Goal: Transaction & Acquisition: Obtain resource

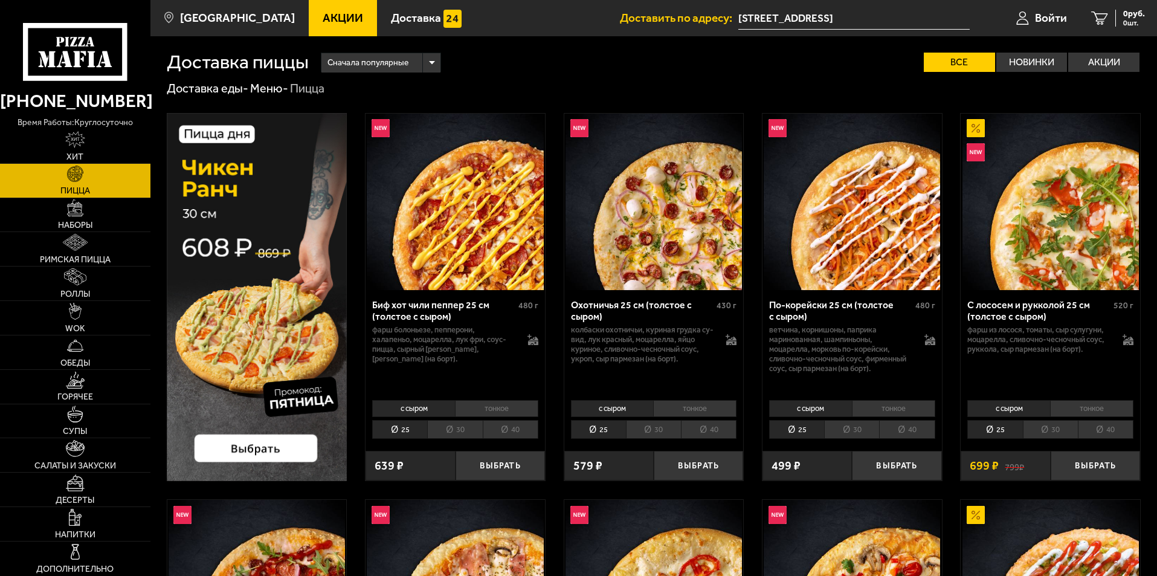
click at [323, 22] on span "Акции" at bounding box center [343, 17] width 40 height 11
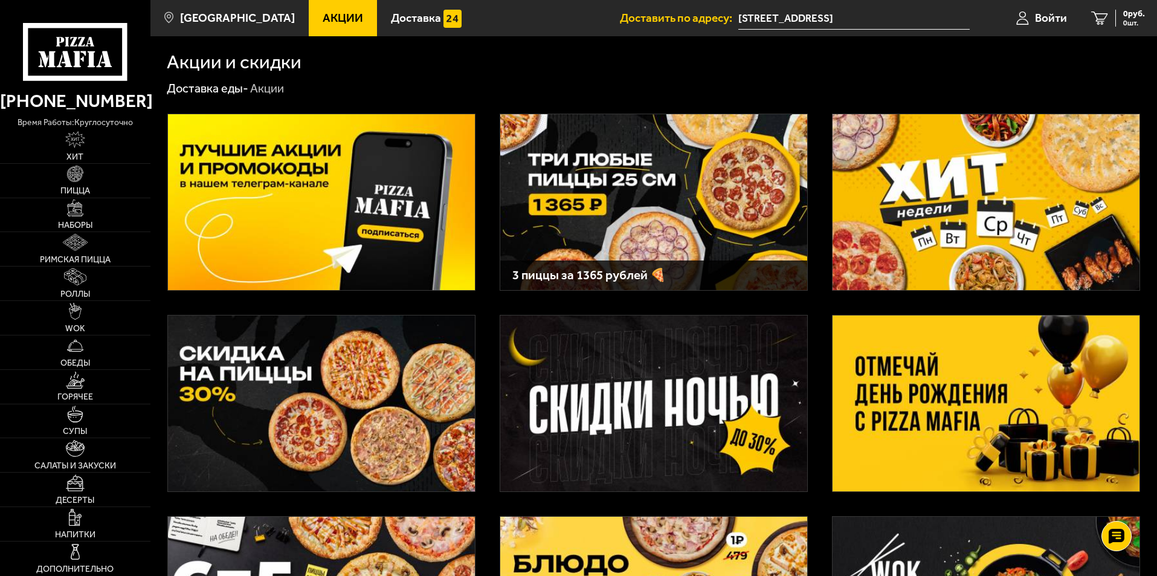
scroll to position [60, 0]
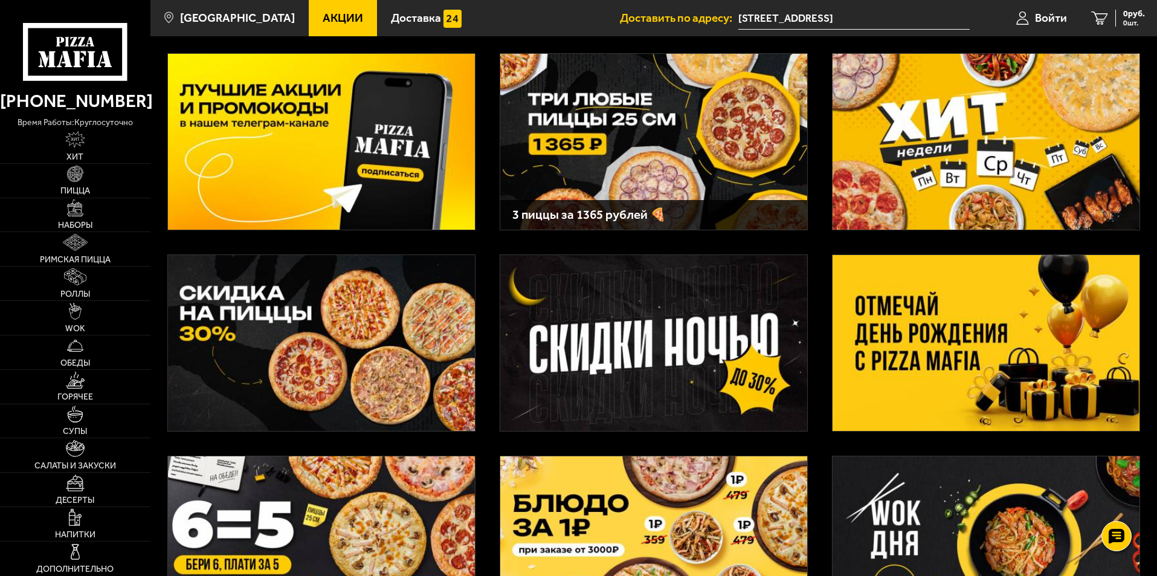
click at [358, 385] on img at bounding box center [321, 343] width 307 height 176
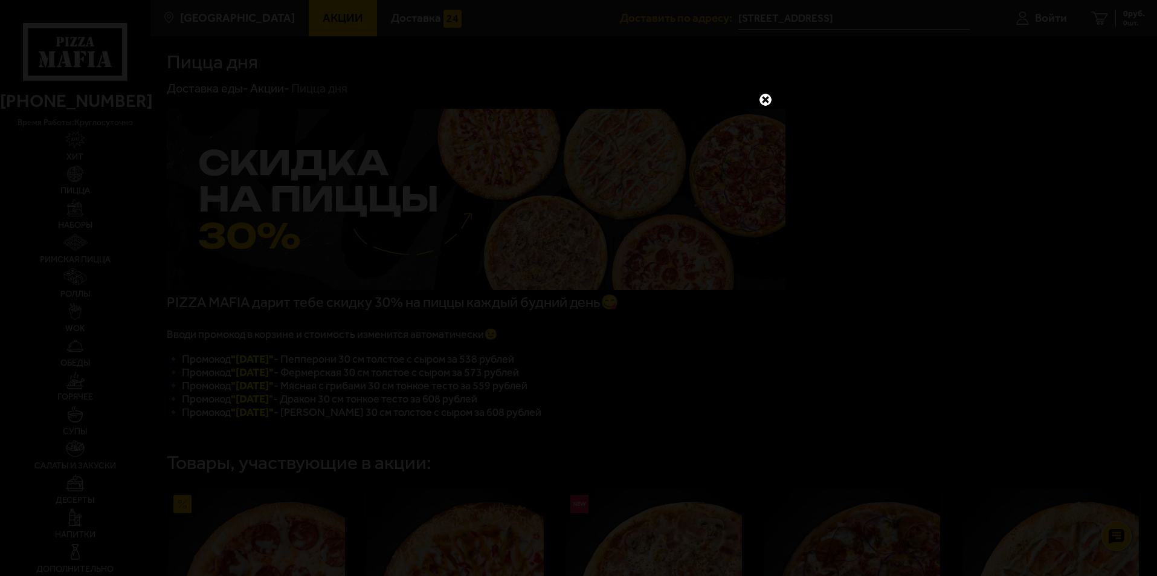
scroll to position [60, 0]
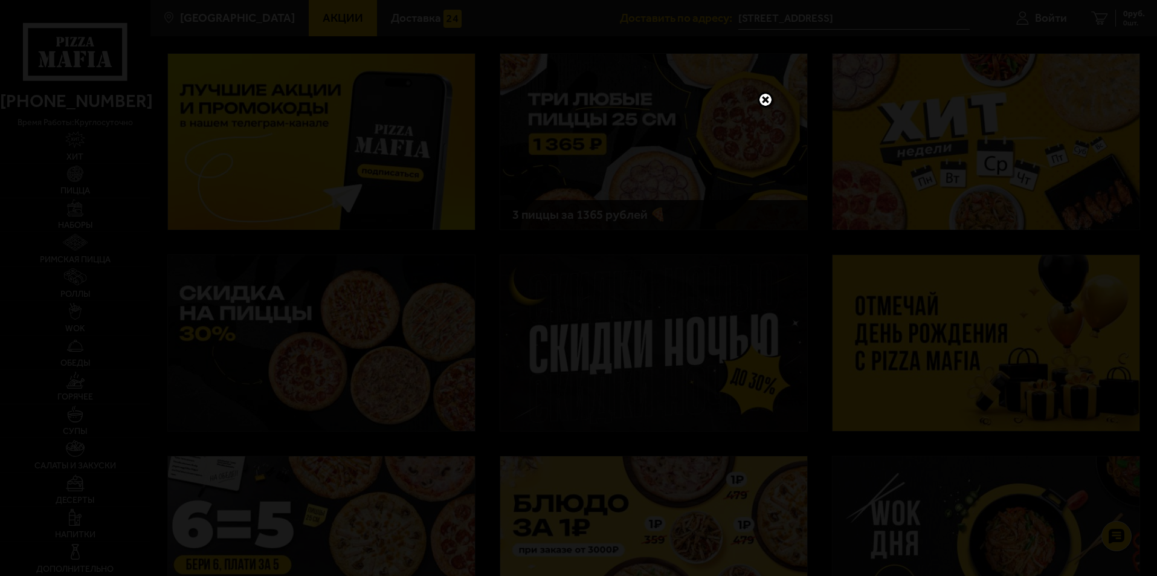
click at [766, 99] on link at bounding box center [766, 100] width 16 height 16
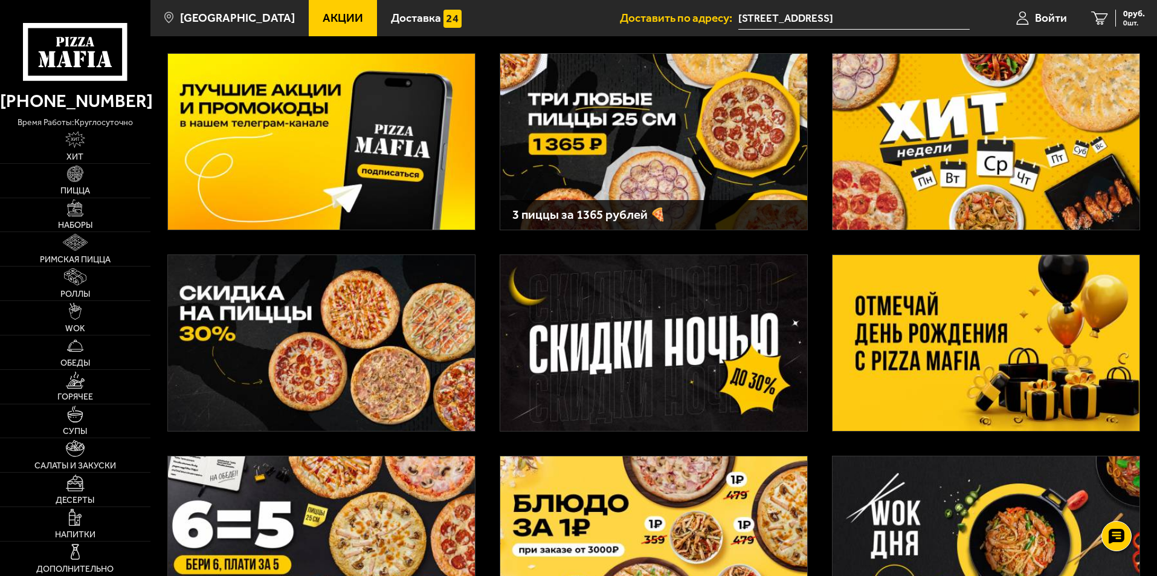
click at [917, 375] on img at bounding box center [986, 343] width 307 height 176
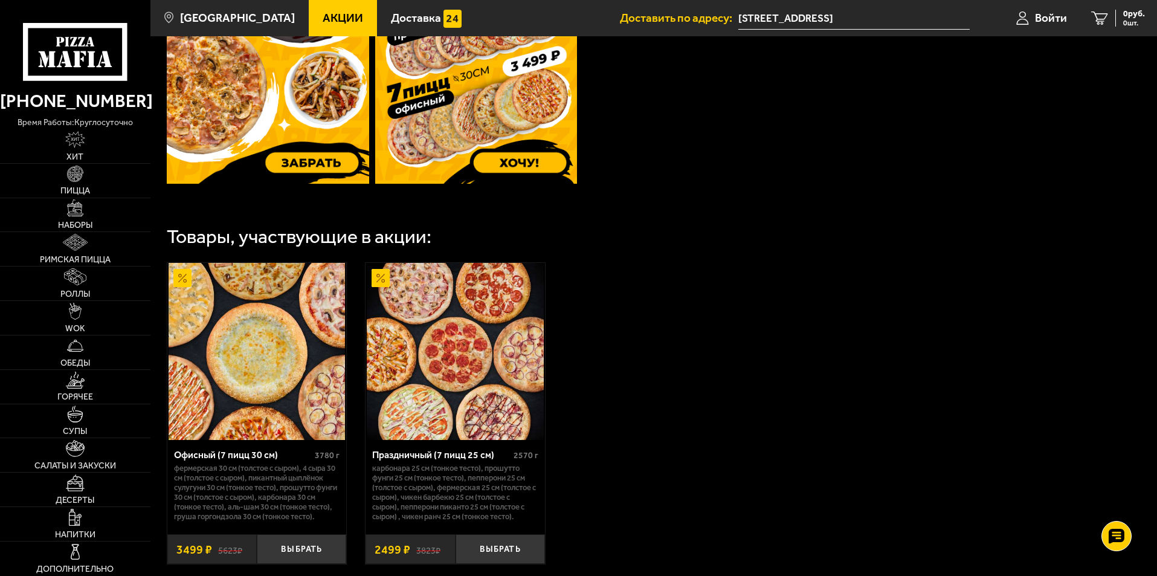
scroll to position [544, 0]
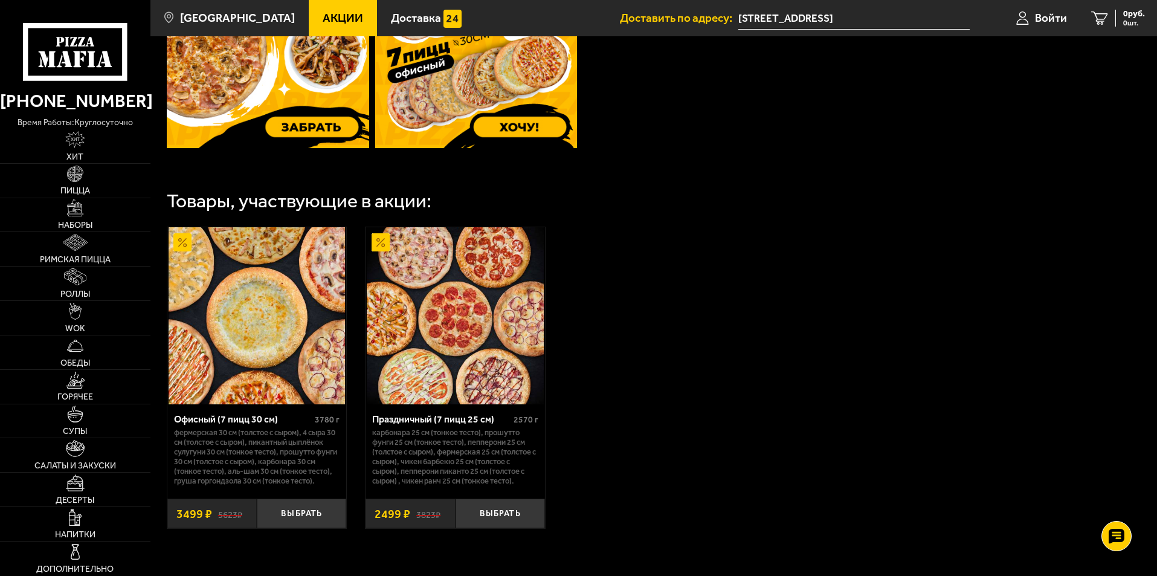
click at [476, 361] on img at bounding box center [455, 315] width 176 height 176
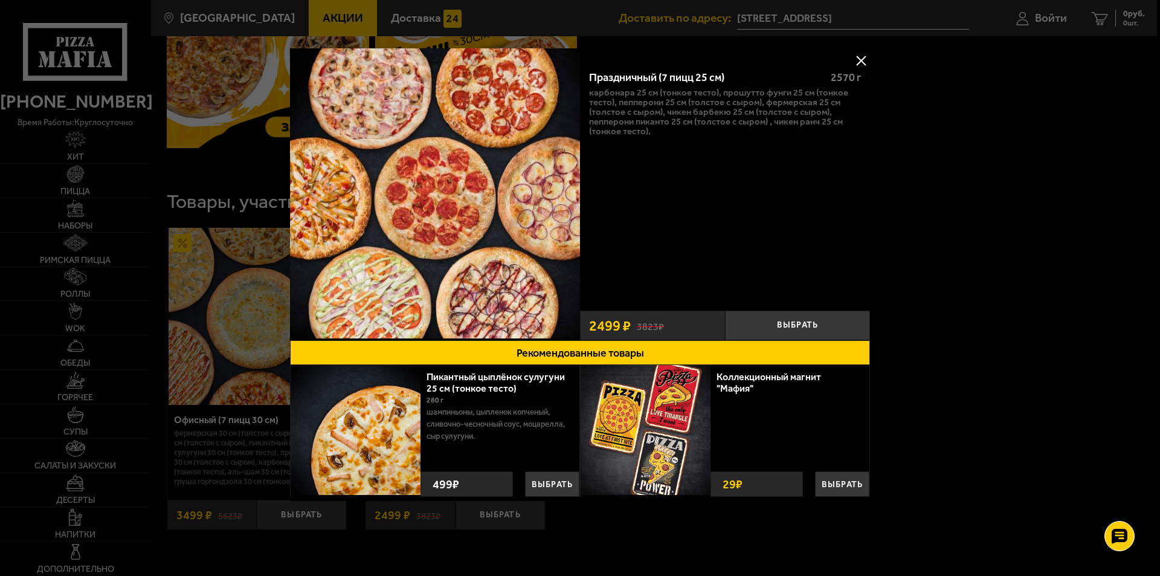
click at [866, 60] on button at bounding box center [861, 60] width 18 height 18
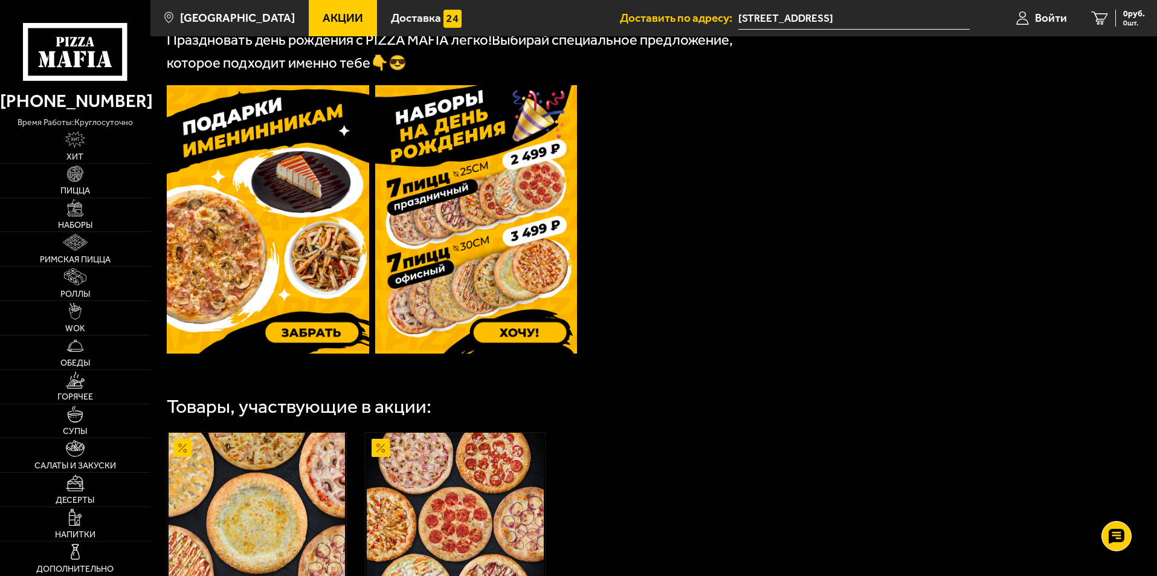
scroll to position [0, 0]
